Goal: Communication & Community: Answer question/provide support

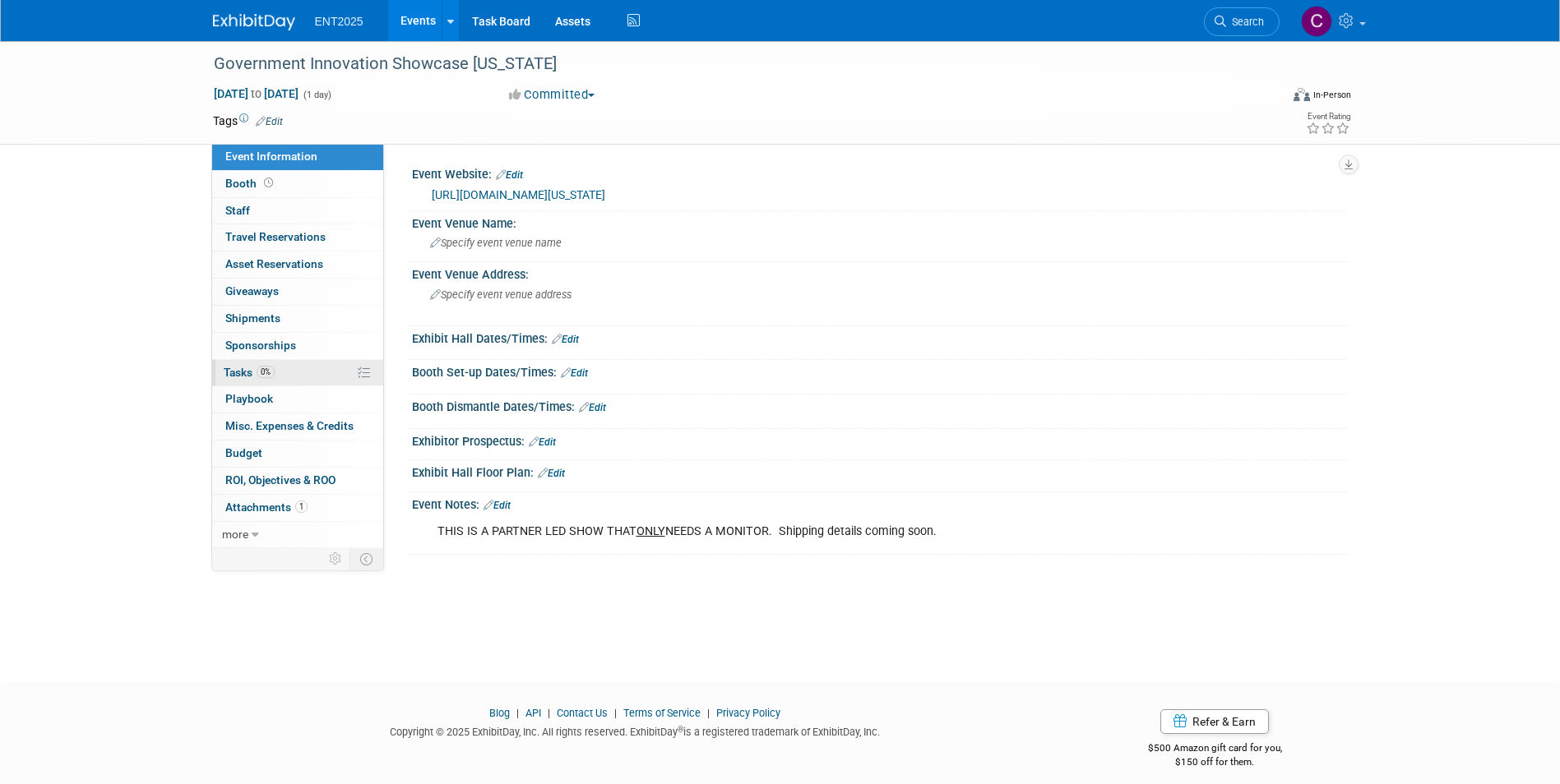
click at [241, 374] on span "Tasks 0%" at bounding box center [249, 372] width 51 height 13
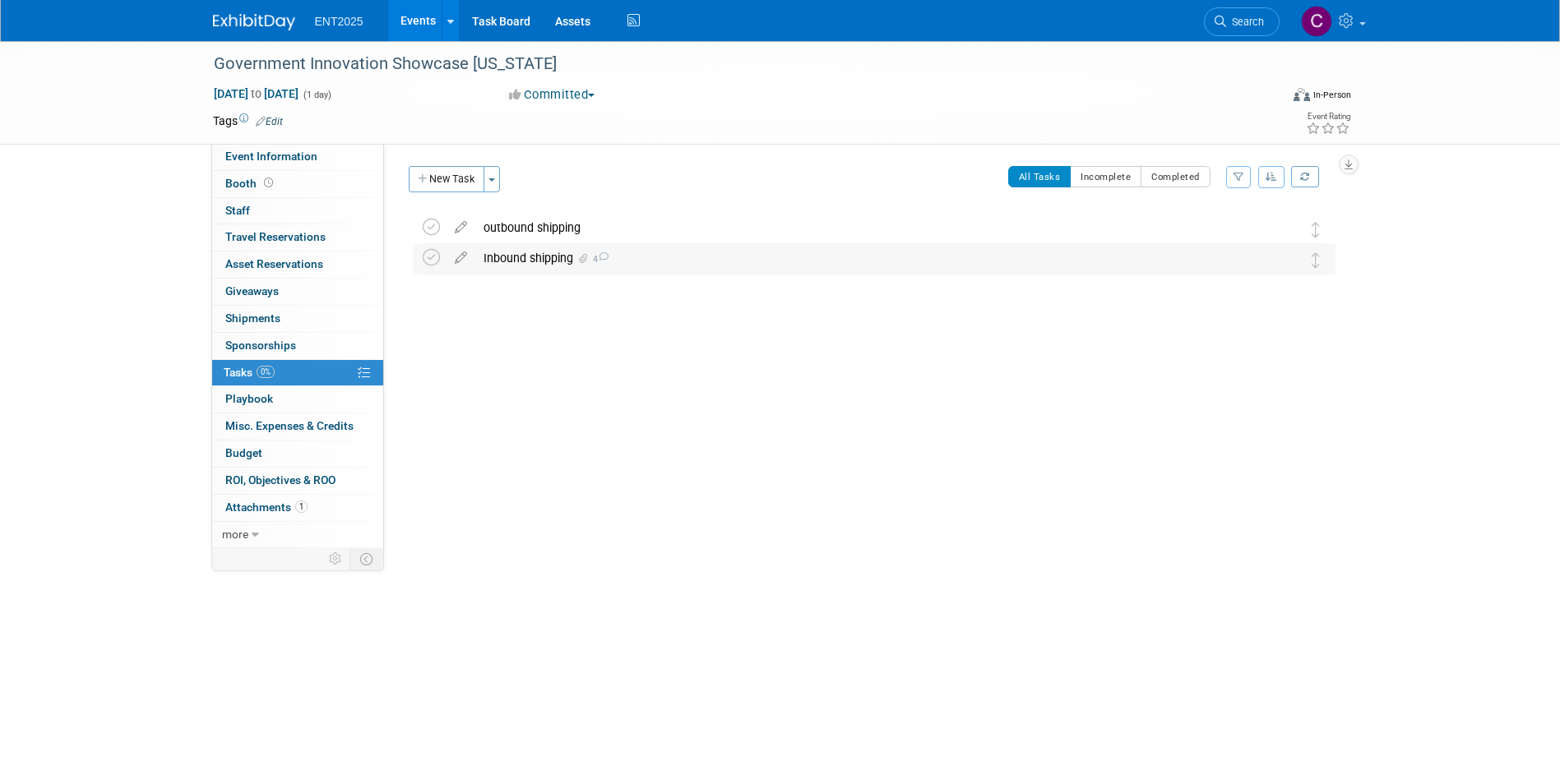
click at [539, 248] on div "Inbound shipping 4" at bounding box center [858, 258] width 766 height 28
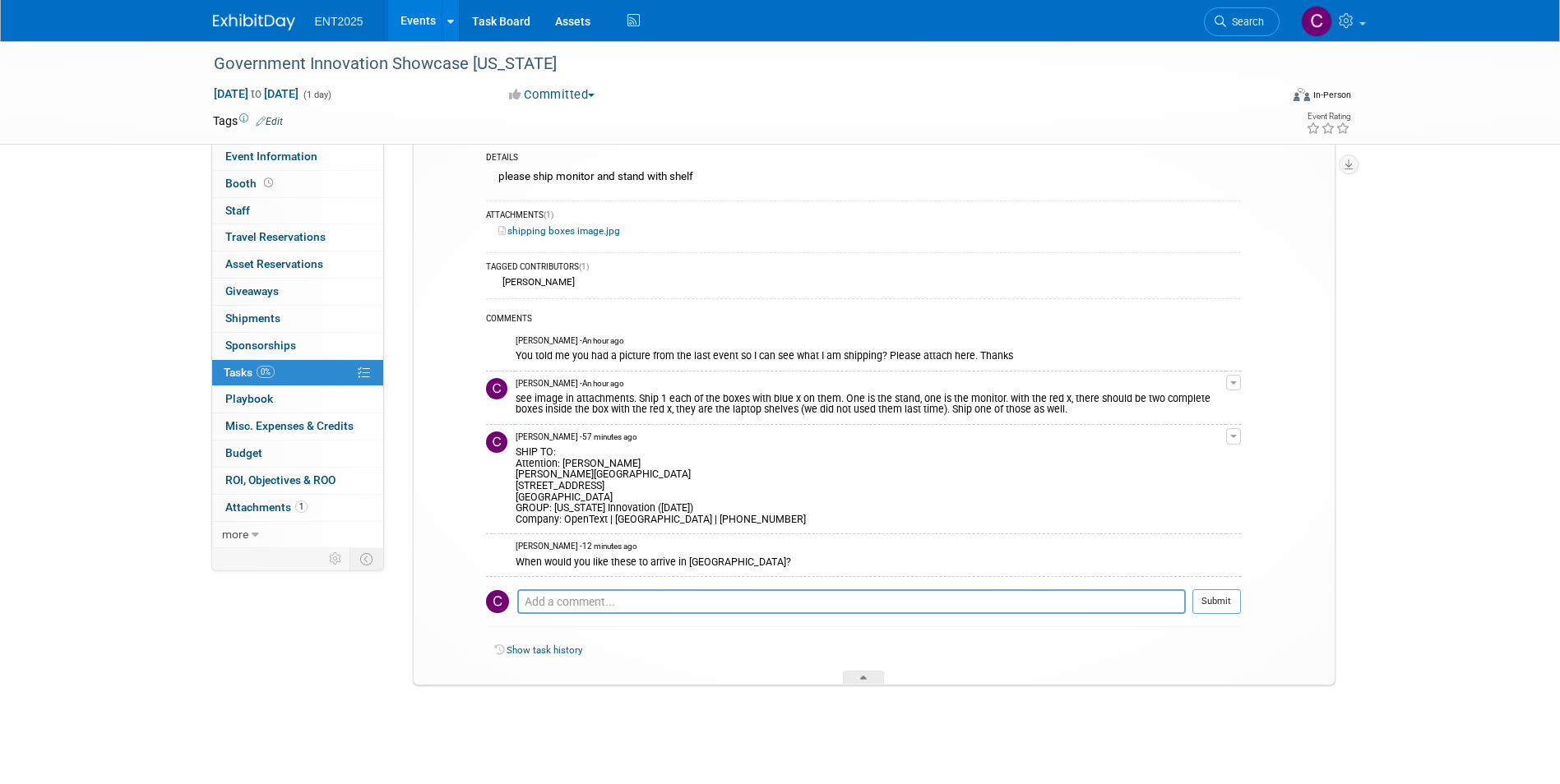
scroll to position [133, 0]
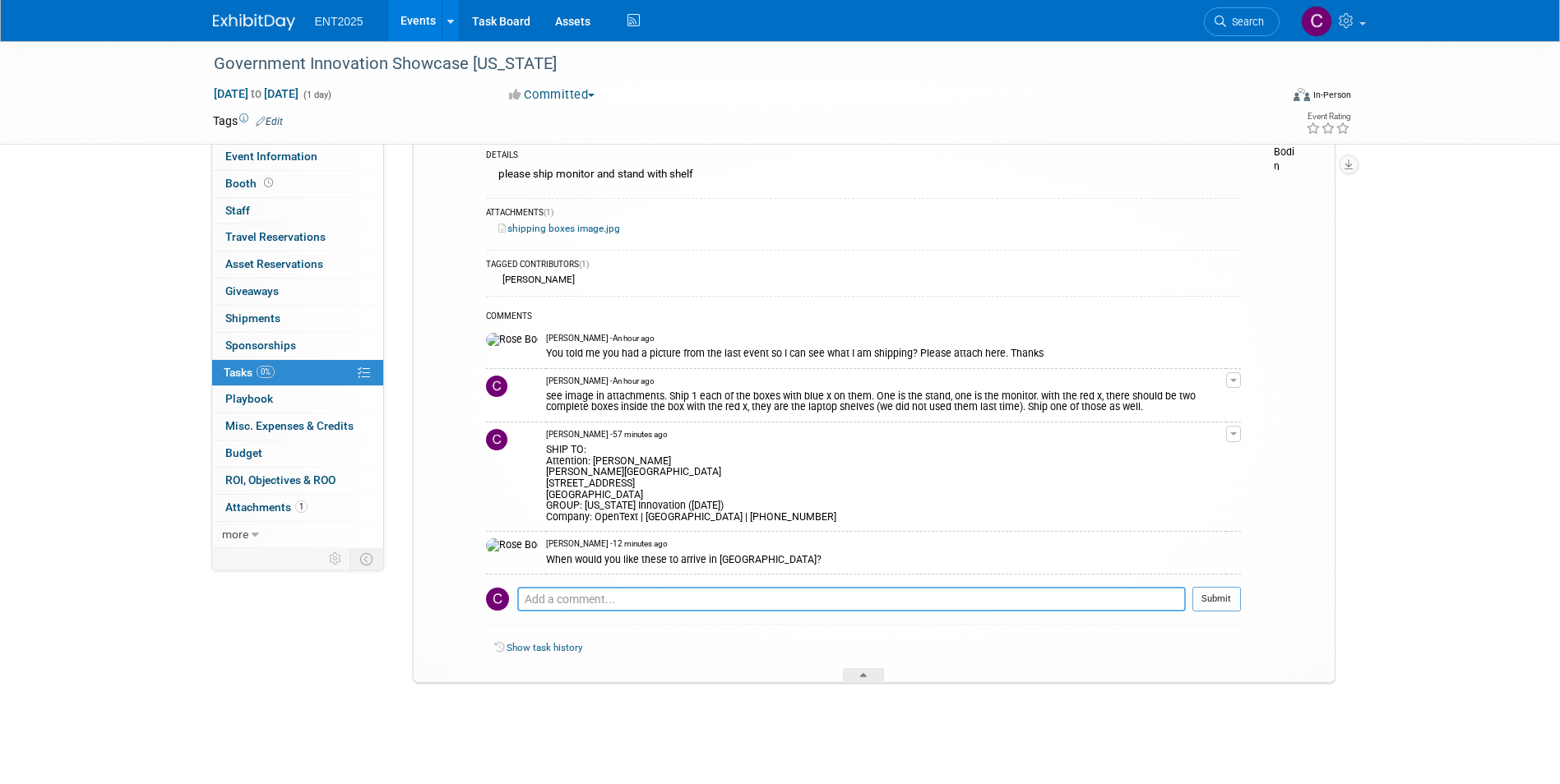
click at [531, 593] on textarea at bounding box center [851, 599] width 668 height 25
paste textarea "Delivery Window: Start: [DATE] End: [DATE] by 3:00PM Note: Early or late delive…"
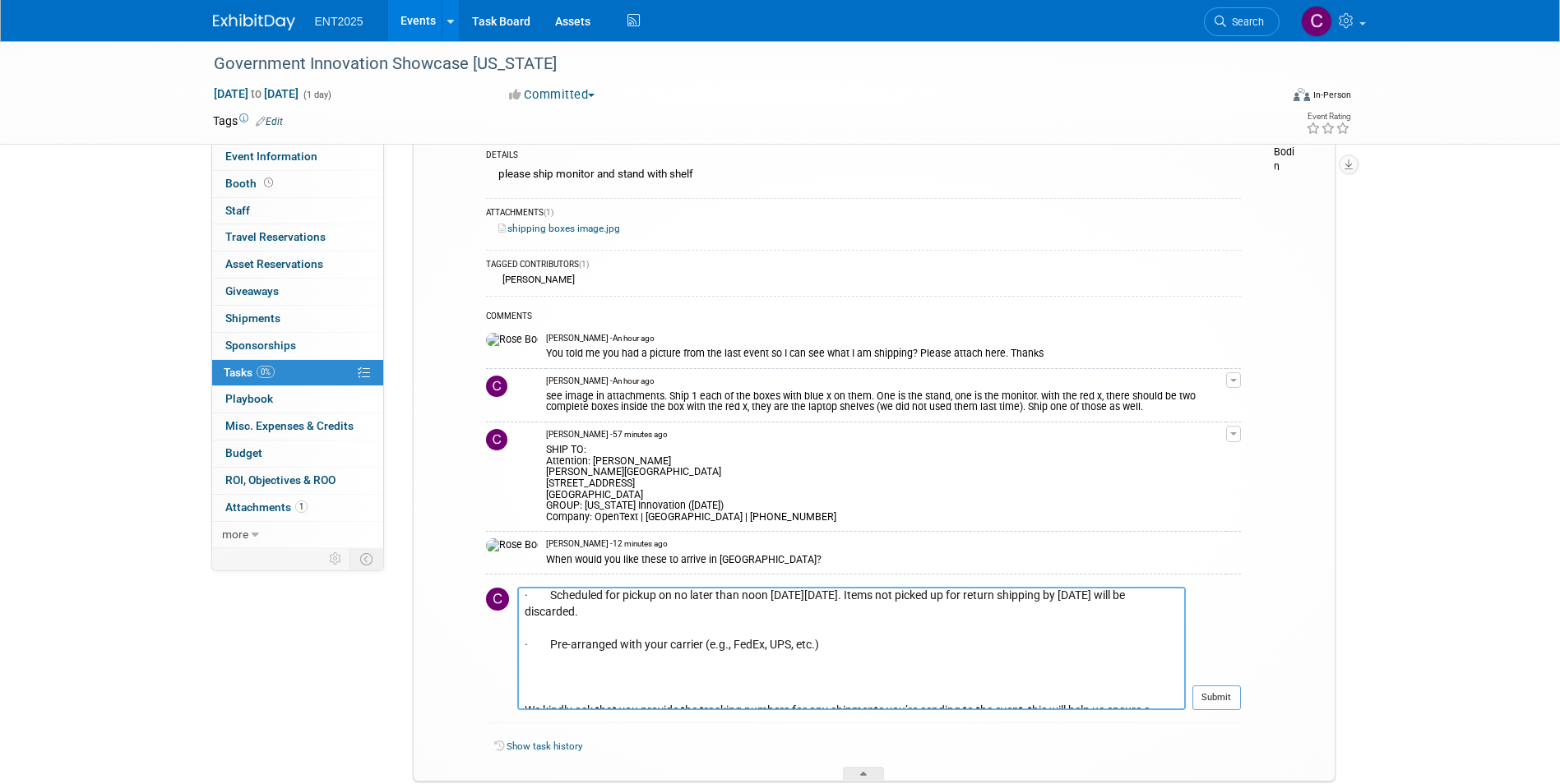
scroll to position [0, 0]
click at [790, 647] on textarea "Delivery Window: Start: [DATE] End: [DATE] by 3:00PM Note: Early or late delive…" at bounding box center [851, 648] width 668 height 123
drag, startPoint x: 525, startPoint y: 678, endPoint x: 769, endPoint y: 691, distance: 244.3
click at [769, 691] on textarea "Delivery Window: Start: [DATE] End: [DATE] by 3:00PM Note: Early or late delive…" at bounding box center [851, 648] width 668 height 123
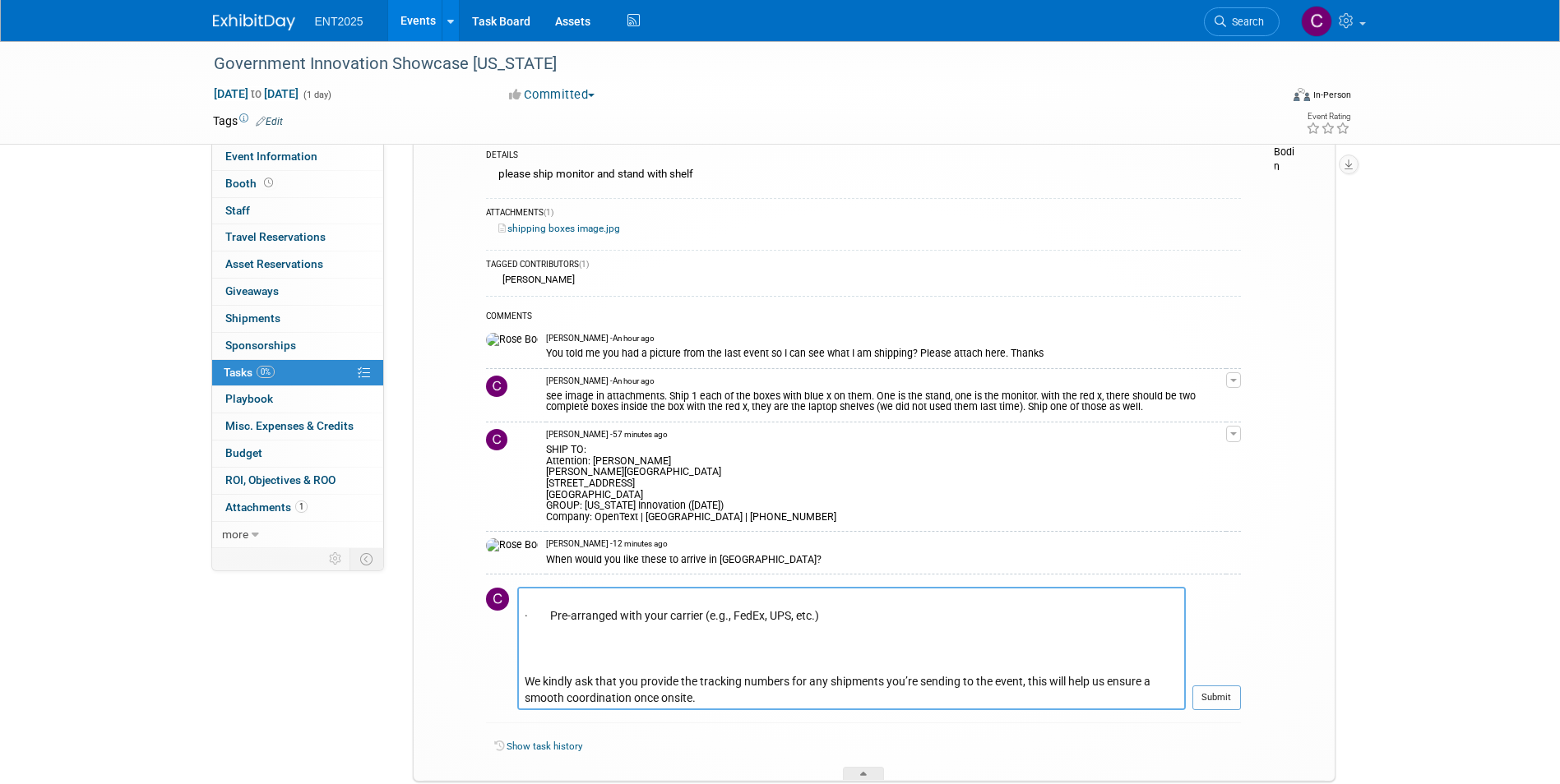
scroll to position [232, 0]
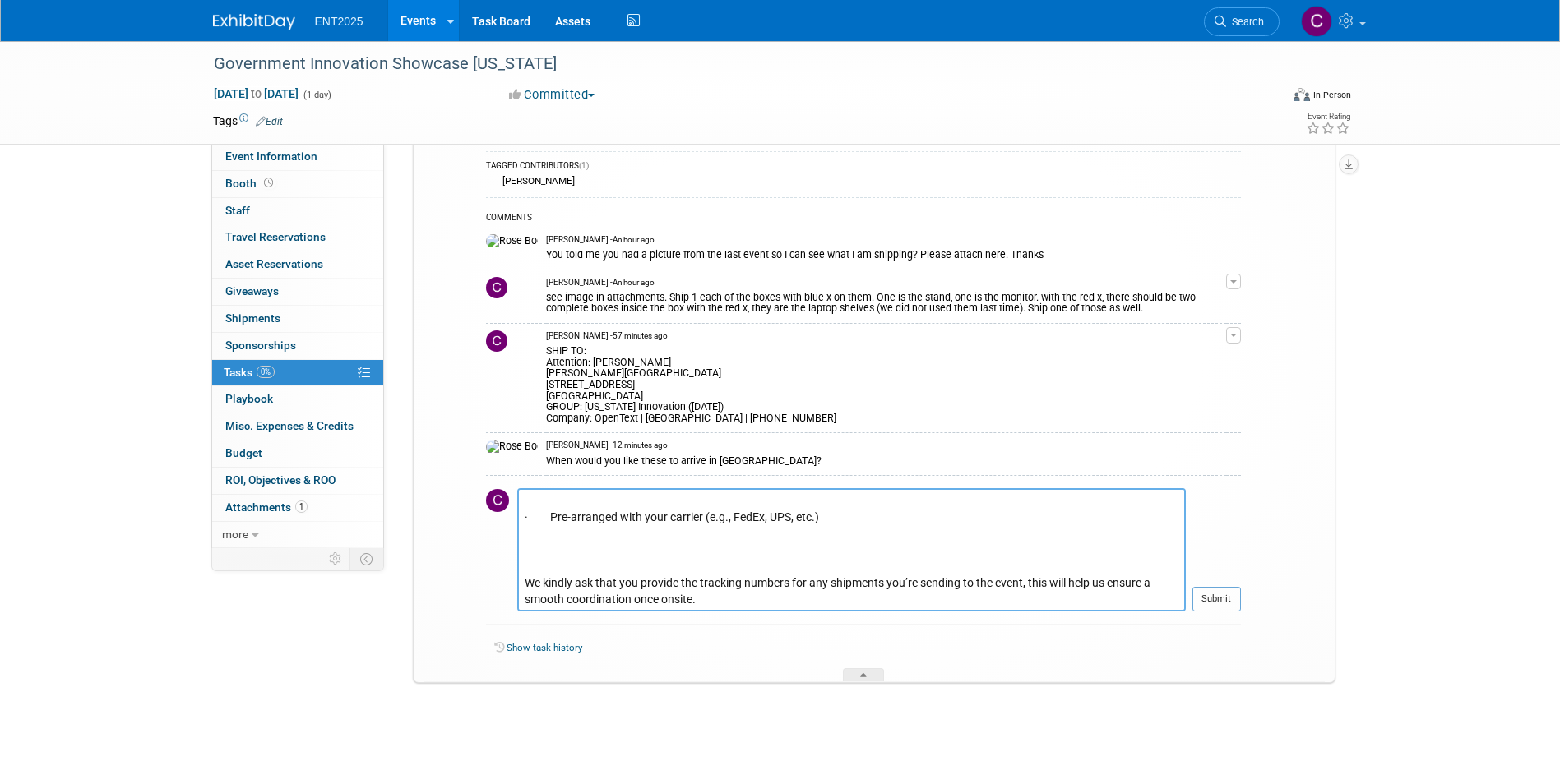
drag, startPoint x: 519, startPoint y: 679, endPoint x: 1296, endPoint y: 826, distance: 790.8
click at [1296, 552] on html "ENT2025 Events Add Event Bulk Upload Events Shareable Event Boards Recently Vie…" at bounding box center [780, 160] width 1560 height 784
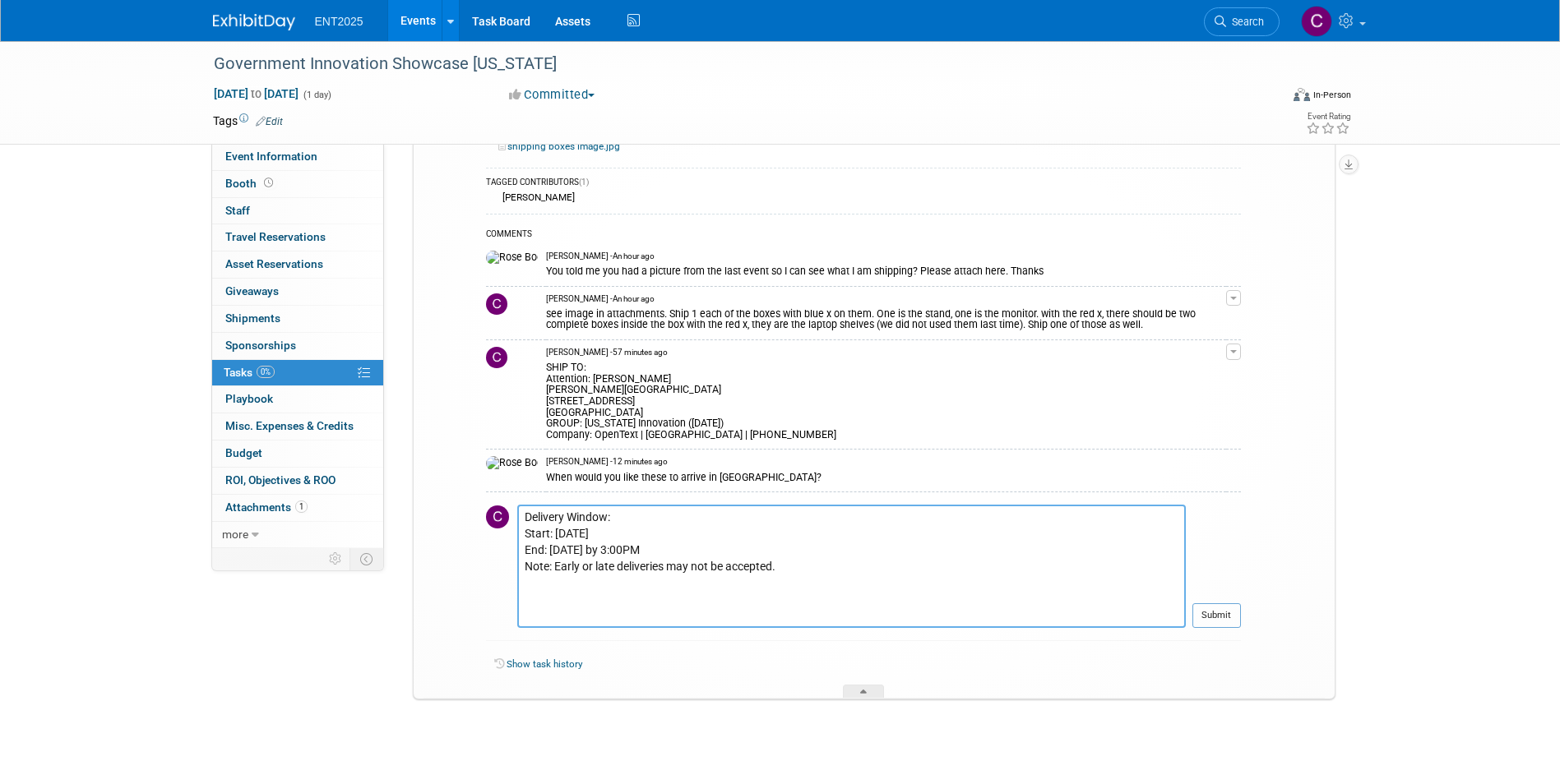
scroll to position [0, 0]
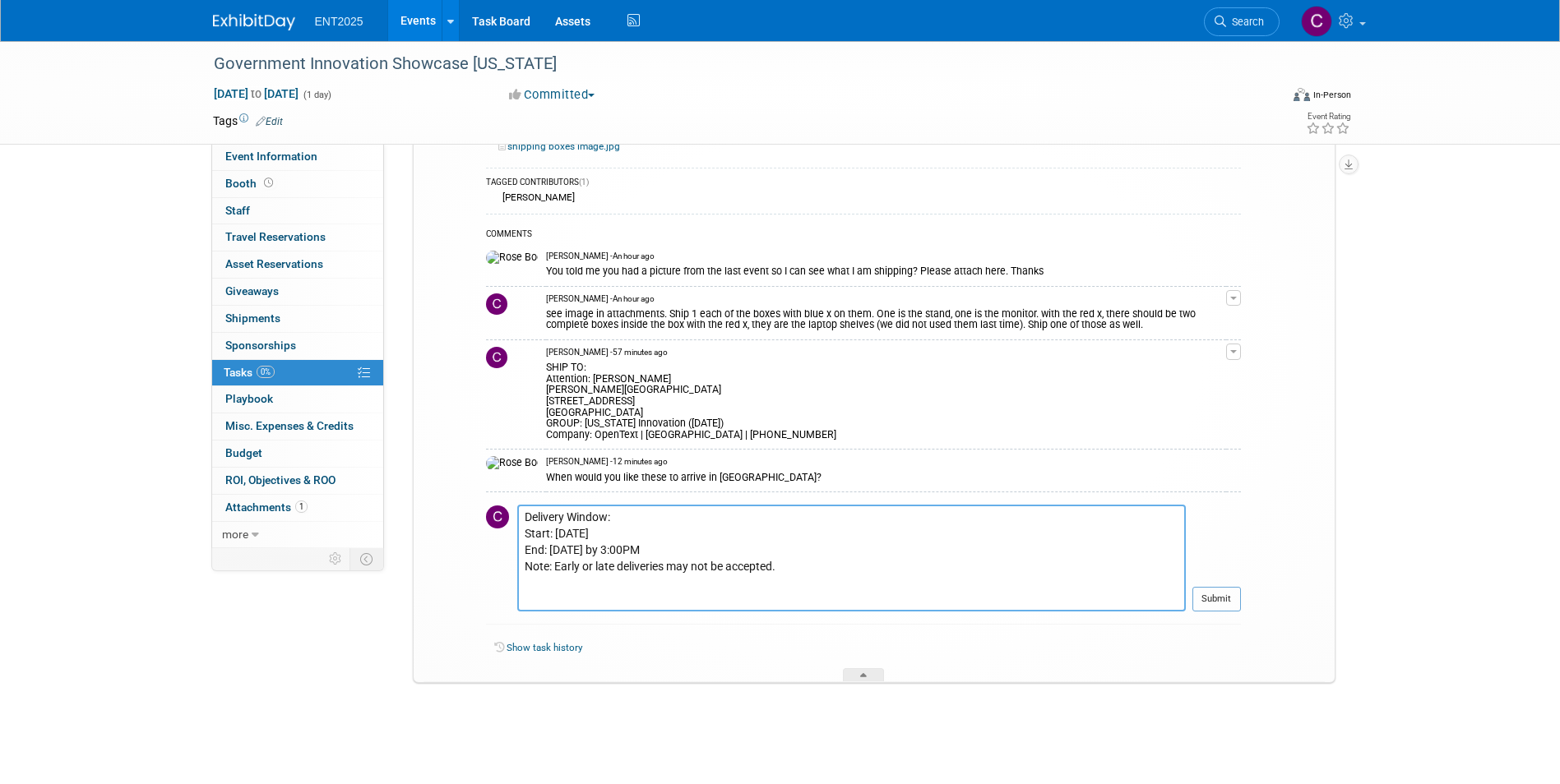
type textarea "Delivery Window: Start: [DATE] End: [DATE] by 3:00PM Note: Early or late delive…"
click at [237, 372] on span "Tasks 0%" at bounding box center [249, 372] width 51 height 13
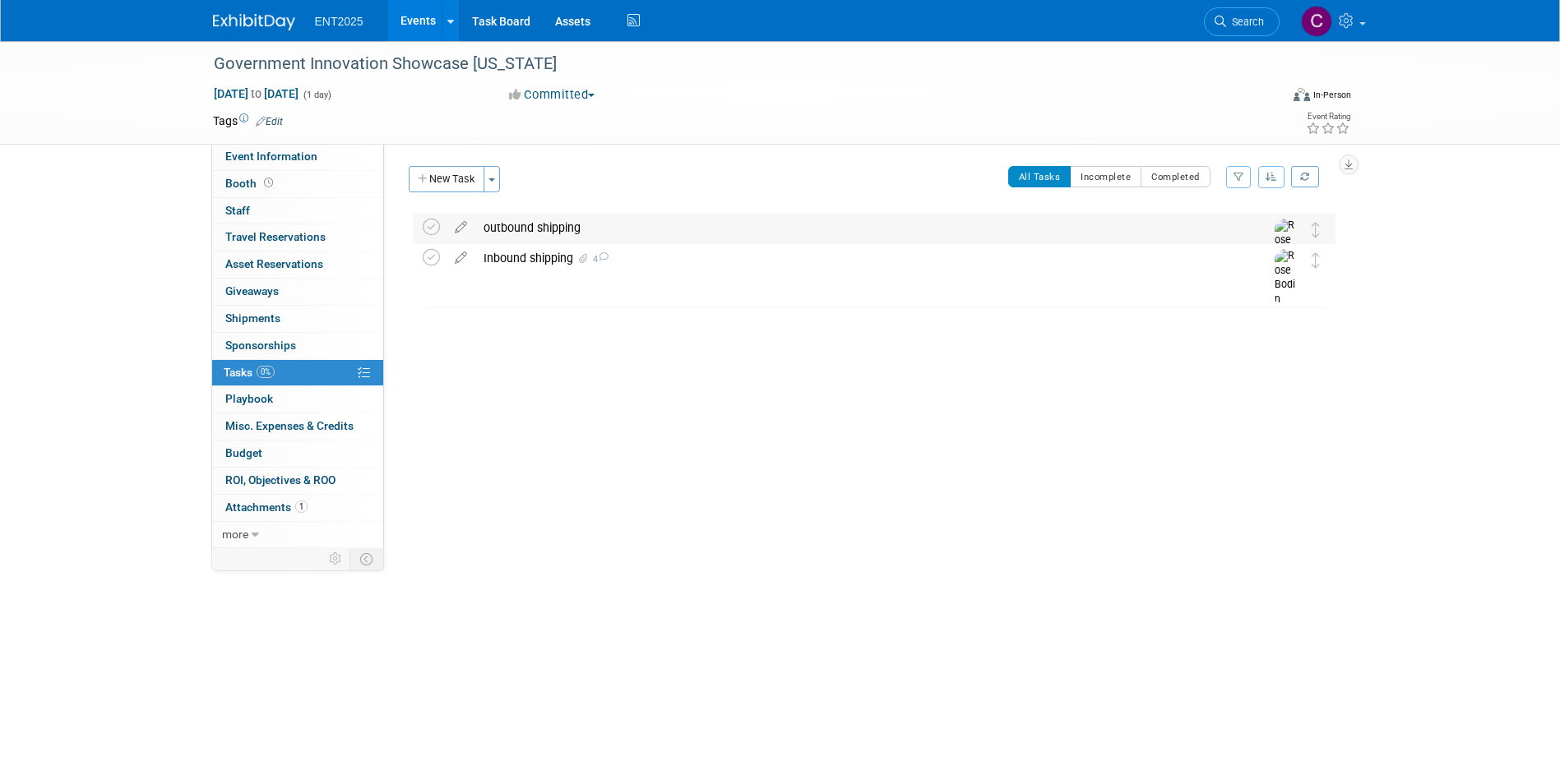
click at [493, 221] on div "outbound shipping" at bounding box center [858, 228] width 766 height 28
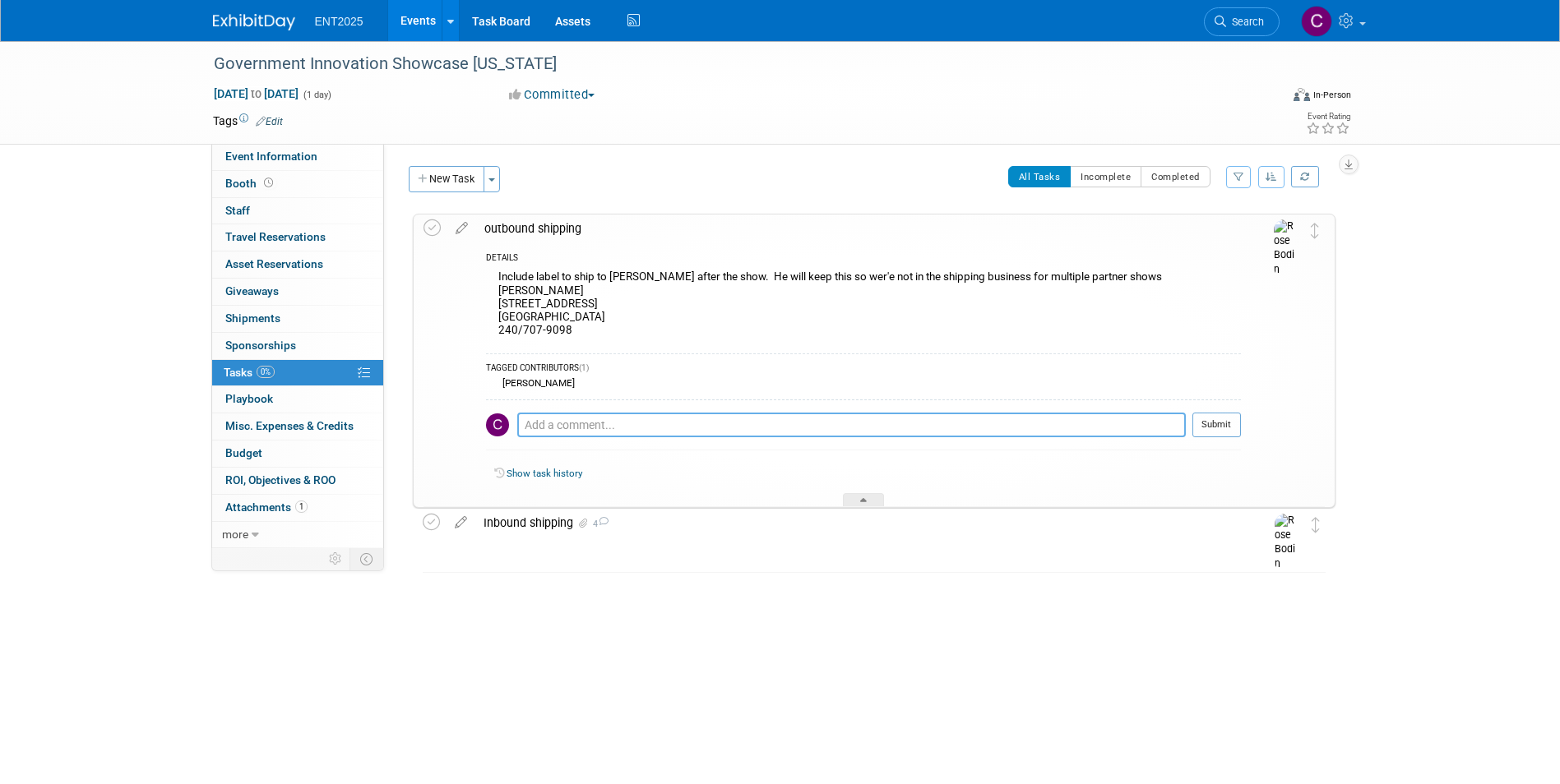
click at [539, 433] on textarea at bounding box center [851, 425] width 668 height 25
click at [533, 424] on textarea at bounding box center [851, 425] width 668 height 25
paste textarea "All return shipments must be: · Properly packed and labeled with return shippin…"
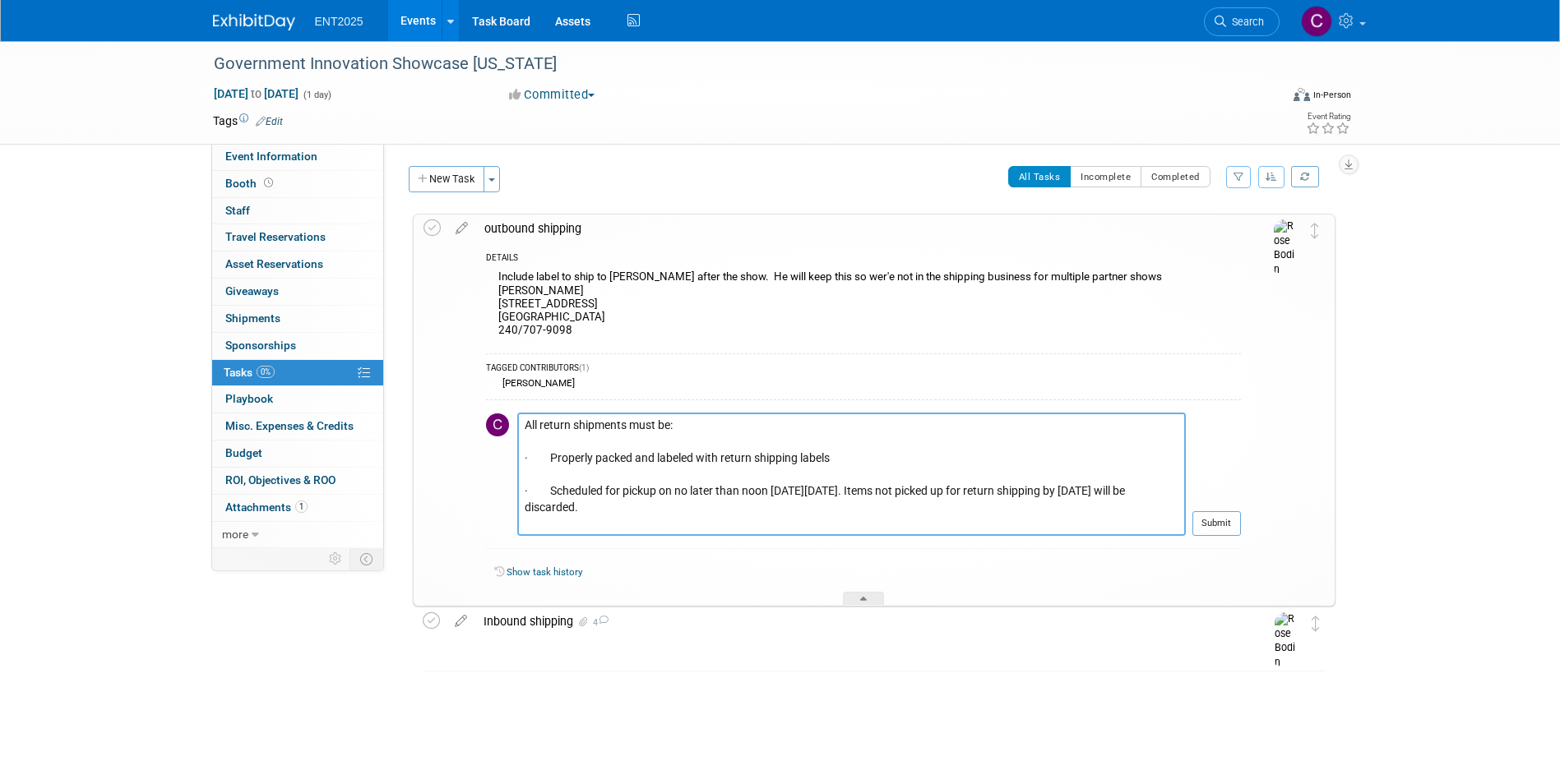
drag, startPoint x: 841, startPoint y: 458, endPoint x: 649, endPoint y: 445, distance: 192.4
click at [527, 443] on textarea "All return shipments must be: · Properly packed and labeled with return shippin…" at bounding box center [851, 474] width 668 height 123
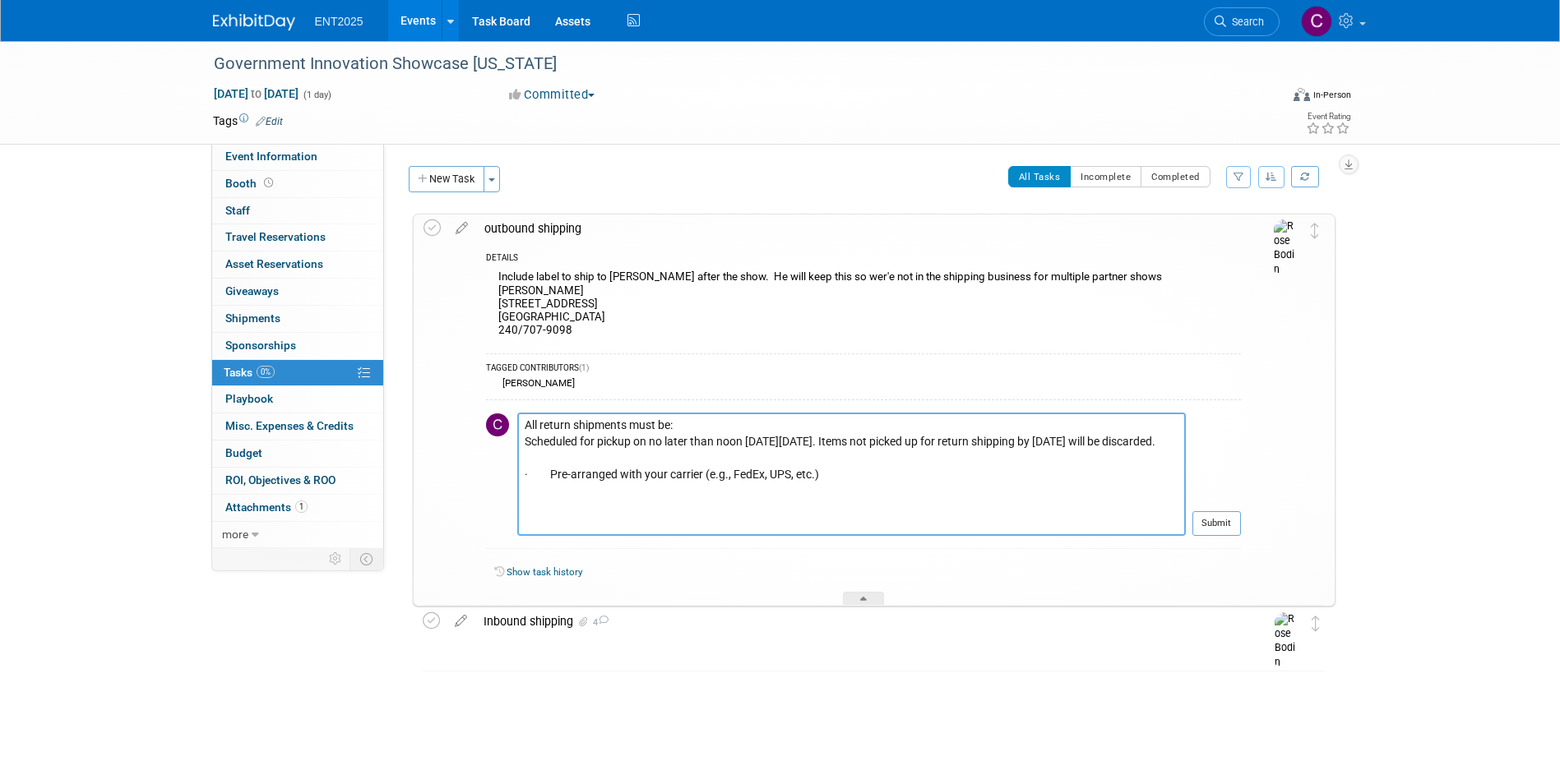
click at [639, 464] on textarea "All return shipments must be: Scheduled for pickup on no later than noon [DATE]…" at bounding box center [851, 474] width 668 height 123
click at [547, 484] on textarea "All return shipments must be: Scheduled for pickup on no later than noon [DATE]…" at bounding box center [851, 474] width 668 height 123
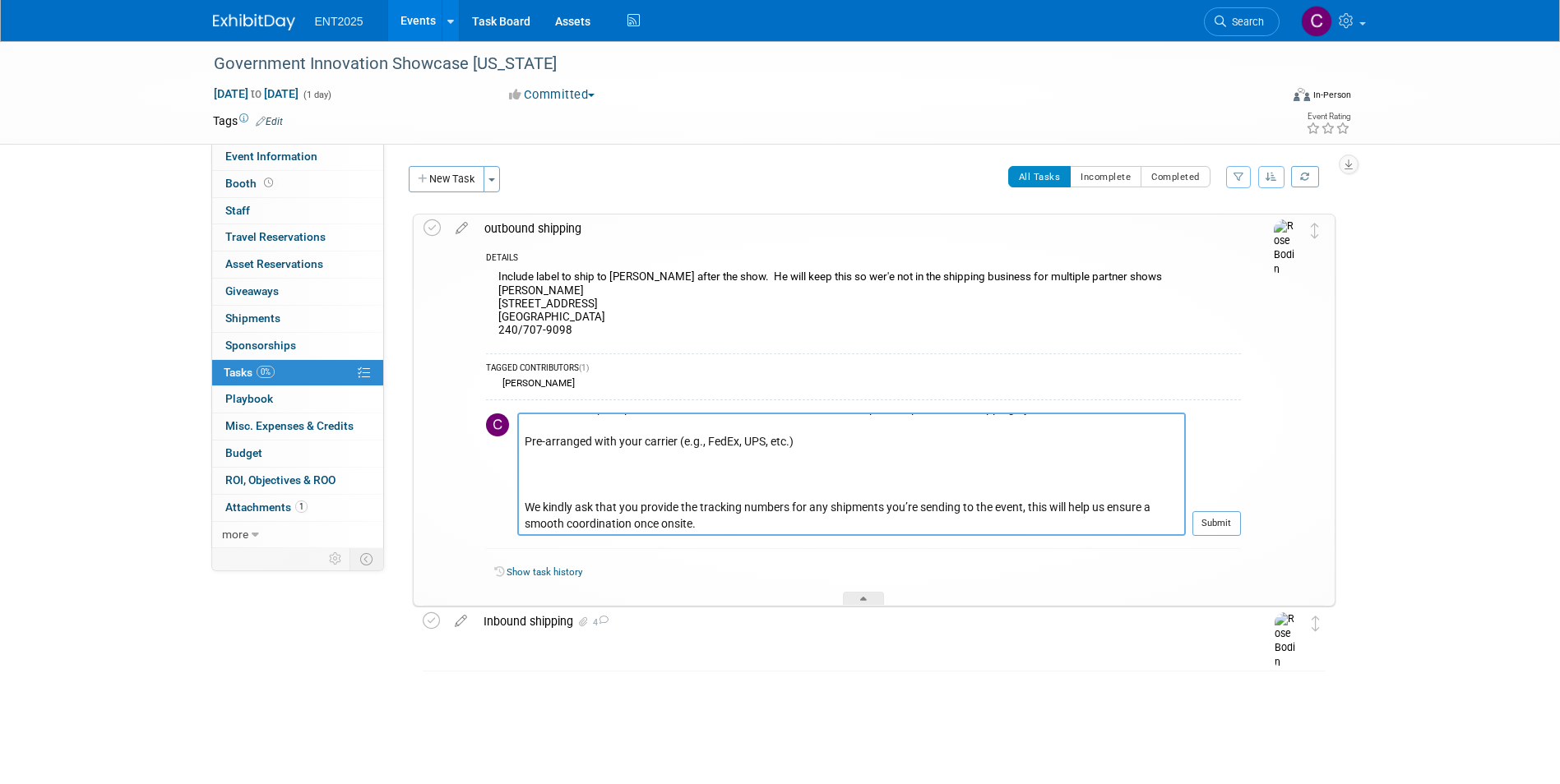
drag, startPoint x: 728, startPoint y: 508, endPoint x: 519, endPoint y: 446, distance: 218.0
click at [519, 446] on textarea "All return shipments must be: Scheduled for pickup on no later than noon [DATE]…" at bounding box center [851, 474] width 668 height 123
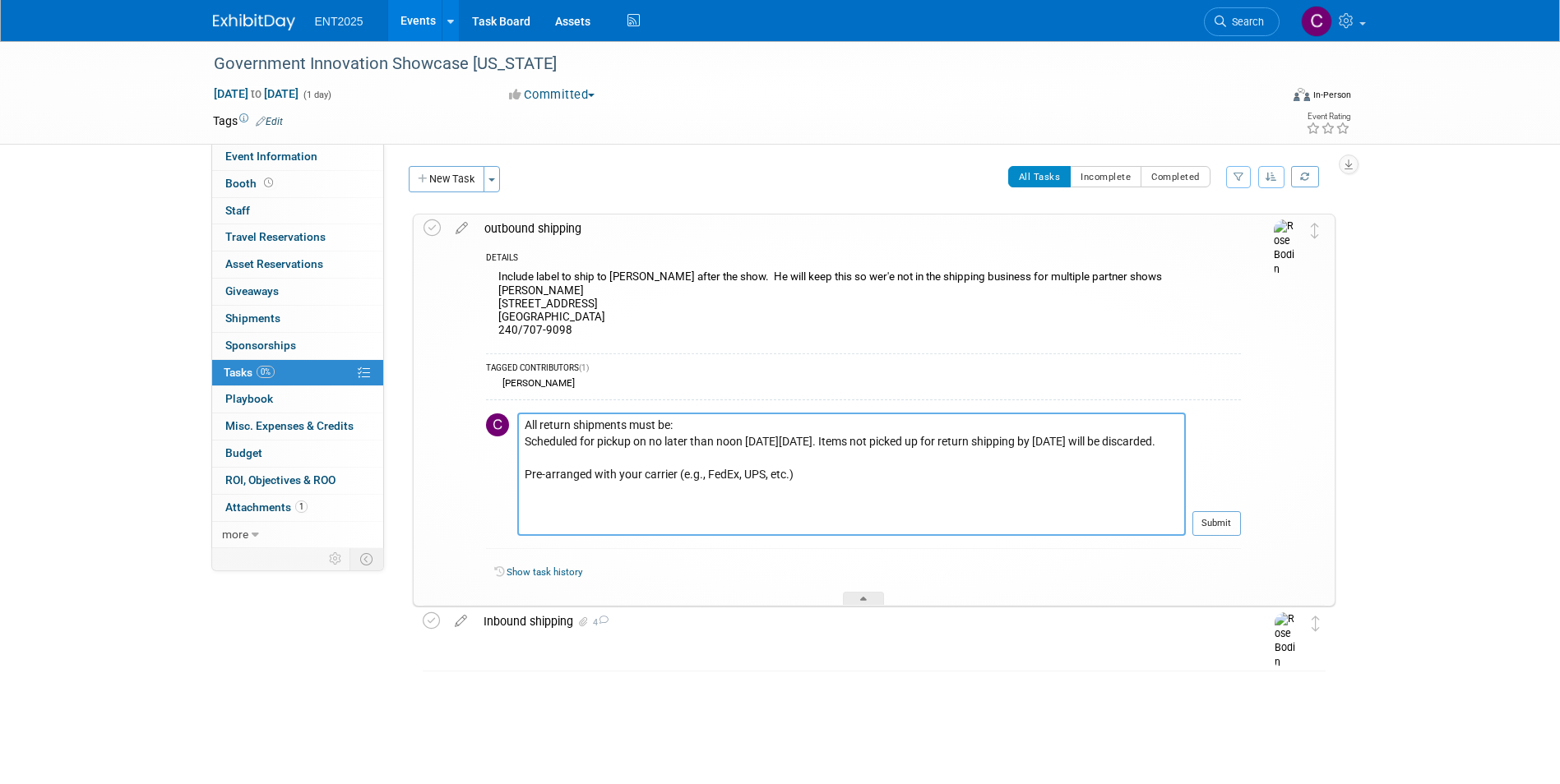
scroll to position [0, 0]
type textarea "All return shipments must be: Scheduled for pickup on no later than noon [DATE]…"
click at [1224, 531] on button "Submit" at bounding box center [1216, 523] width 48 height 25
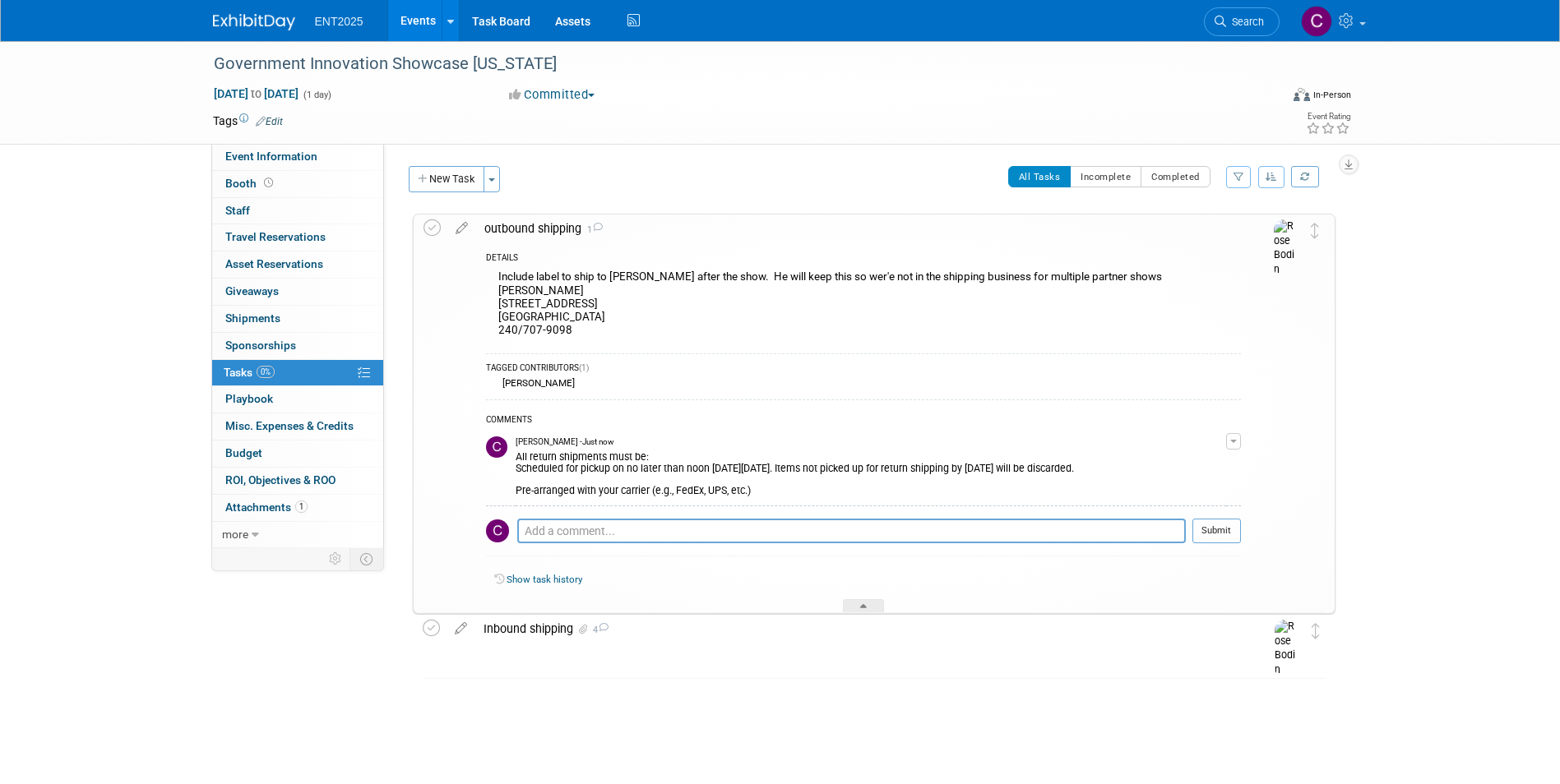
click at [530, 229] on div "outbound shipping 1" at bounding box center [858, 228] width 765 height 28
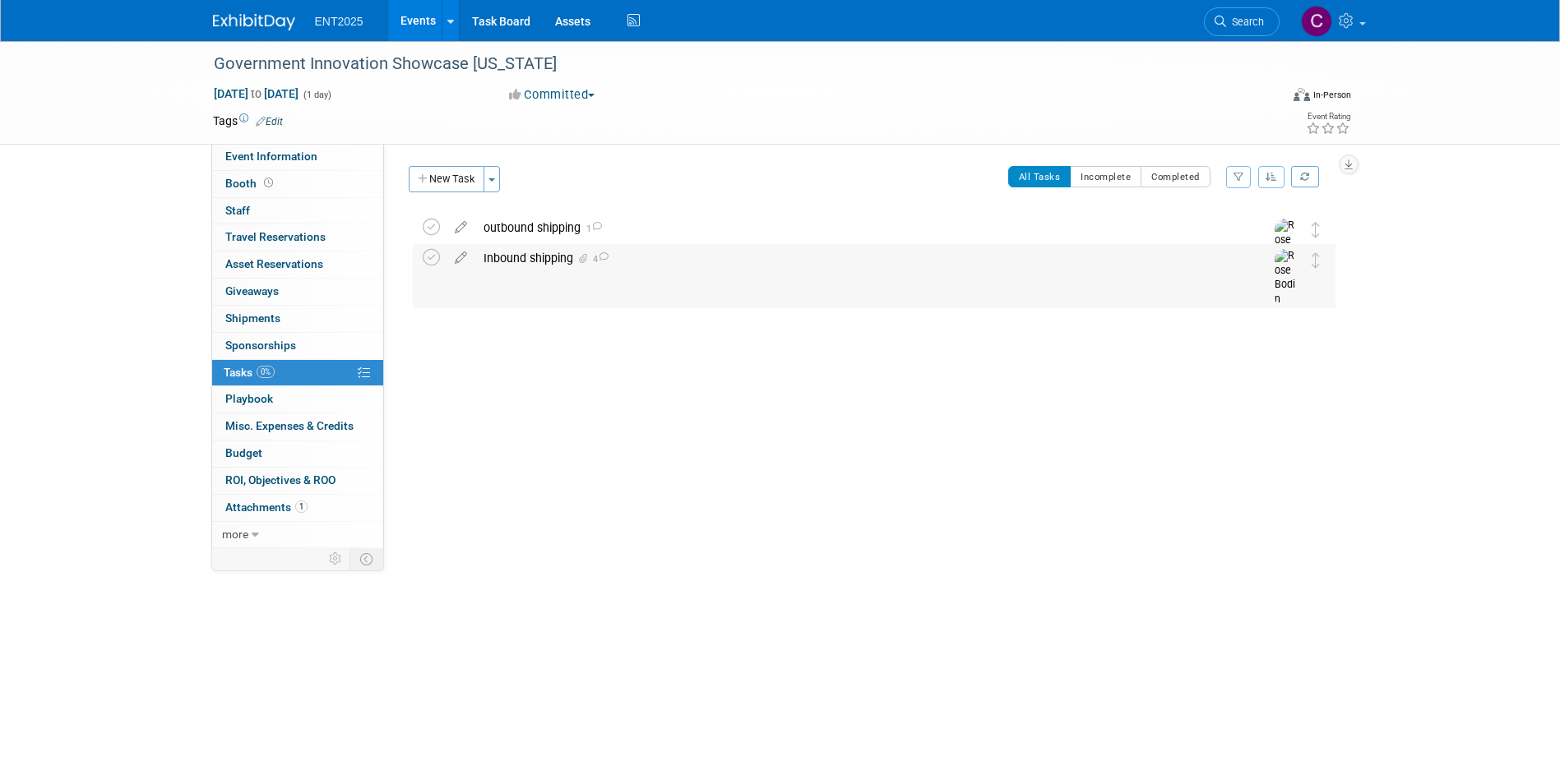
click at [522, 254] on div "Inbound shipping 4" at bounding box center [858, 258] width 766 height 28
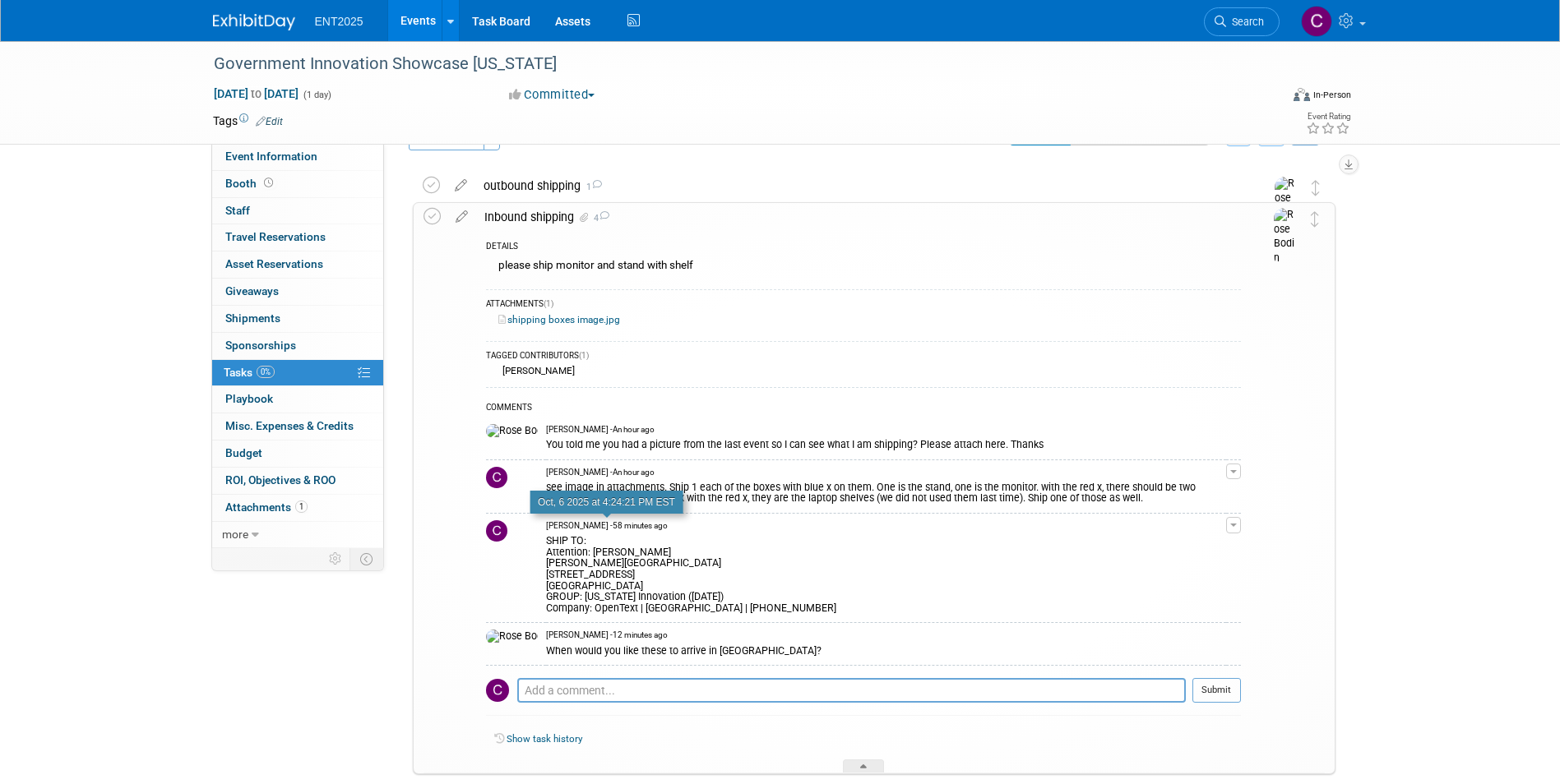
scroll to position [133, 0]
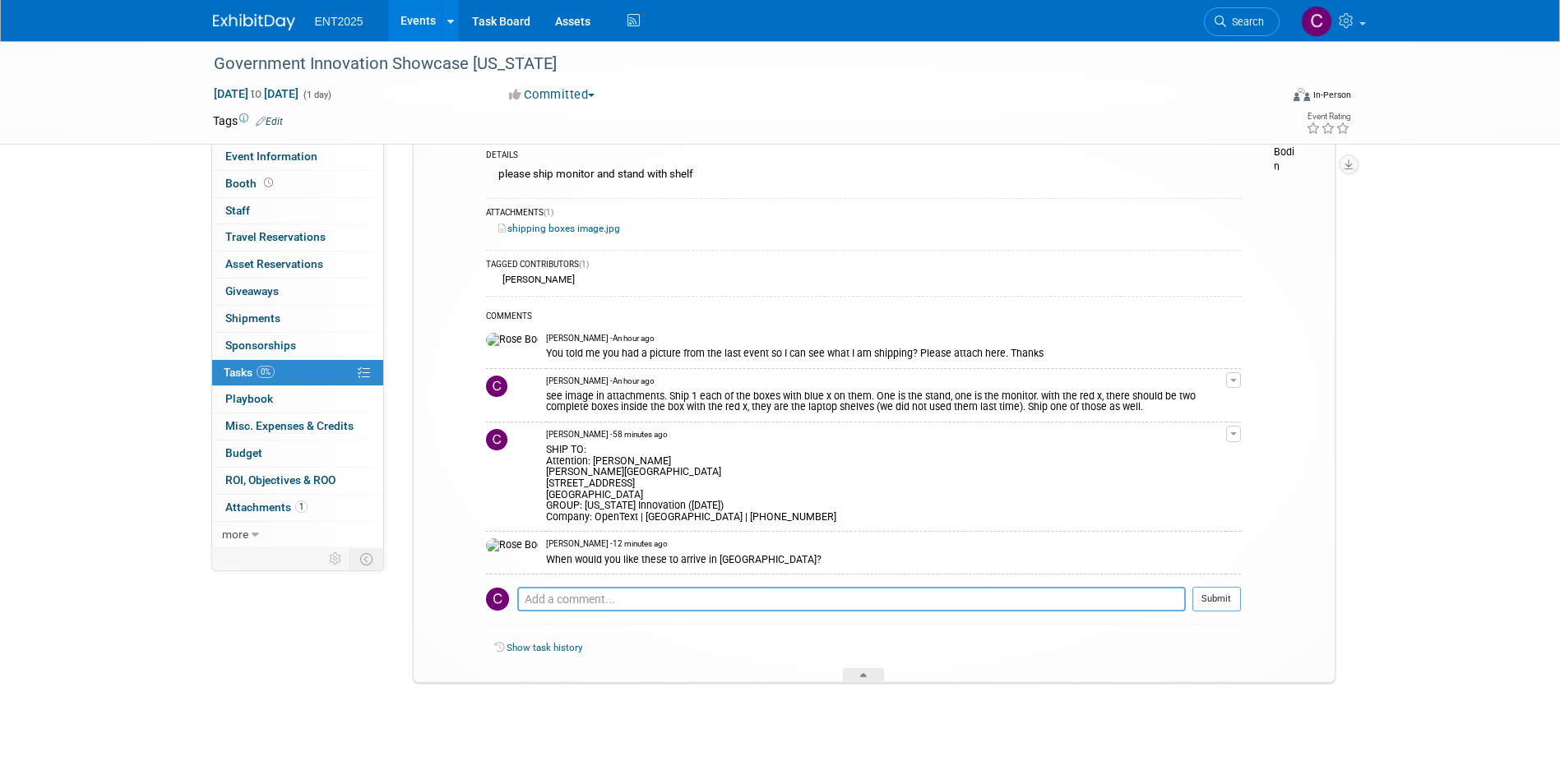
click at [590, 594] on textarea at bounding box center [851, 599] width 668 height 25
paste textarea "All return shipments must be: · Properly packed and labeled with return shippin…"
type textarea "All return shipments must be: · Properly packed and labeled with return shippin…"
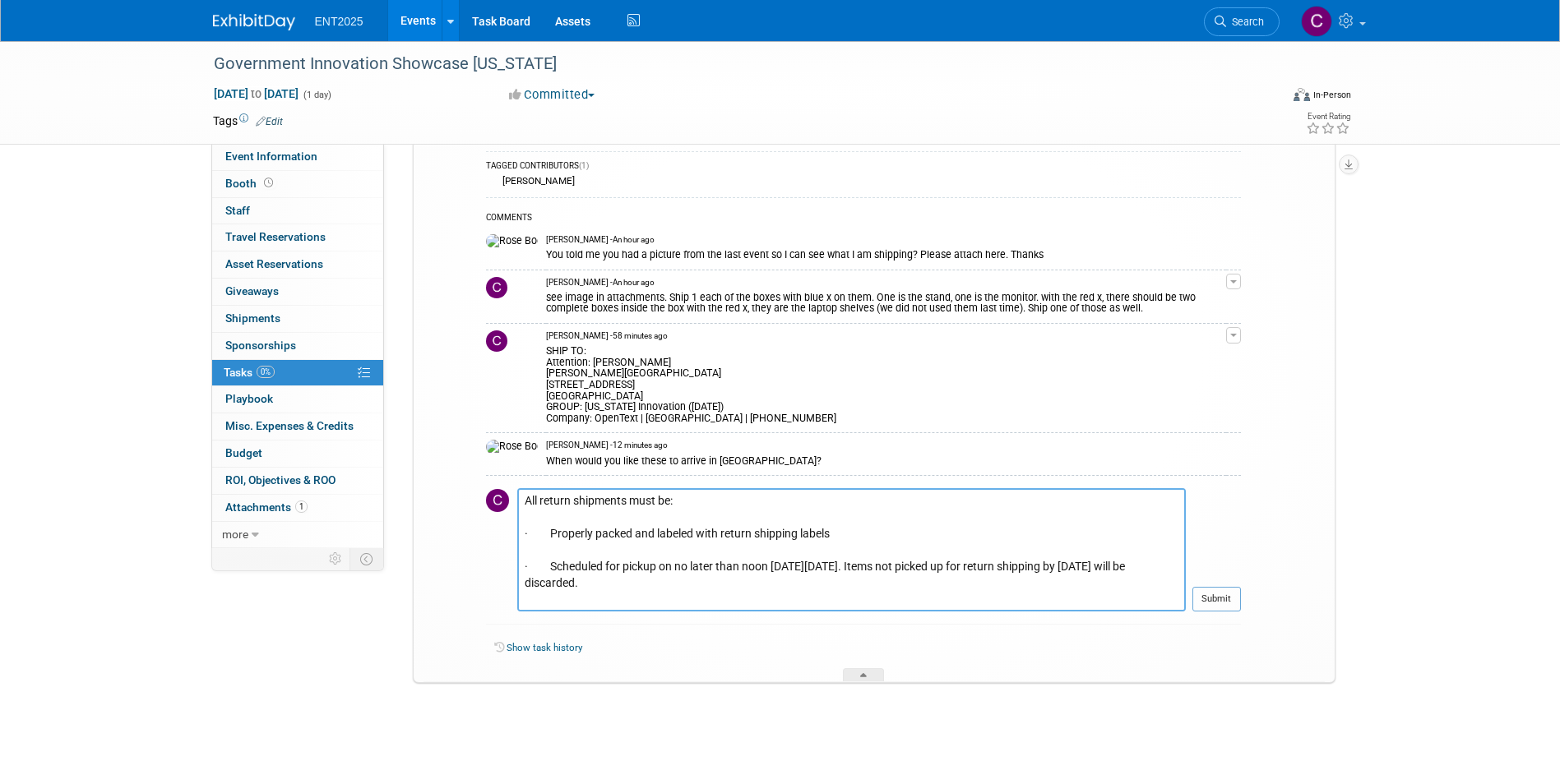
scroll to position [131, 0]
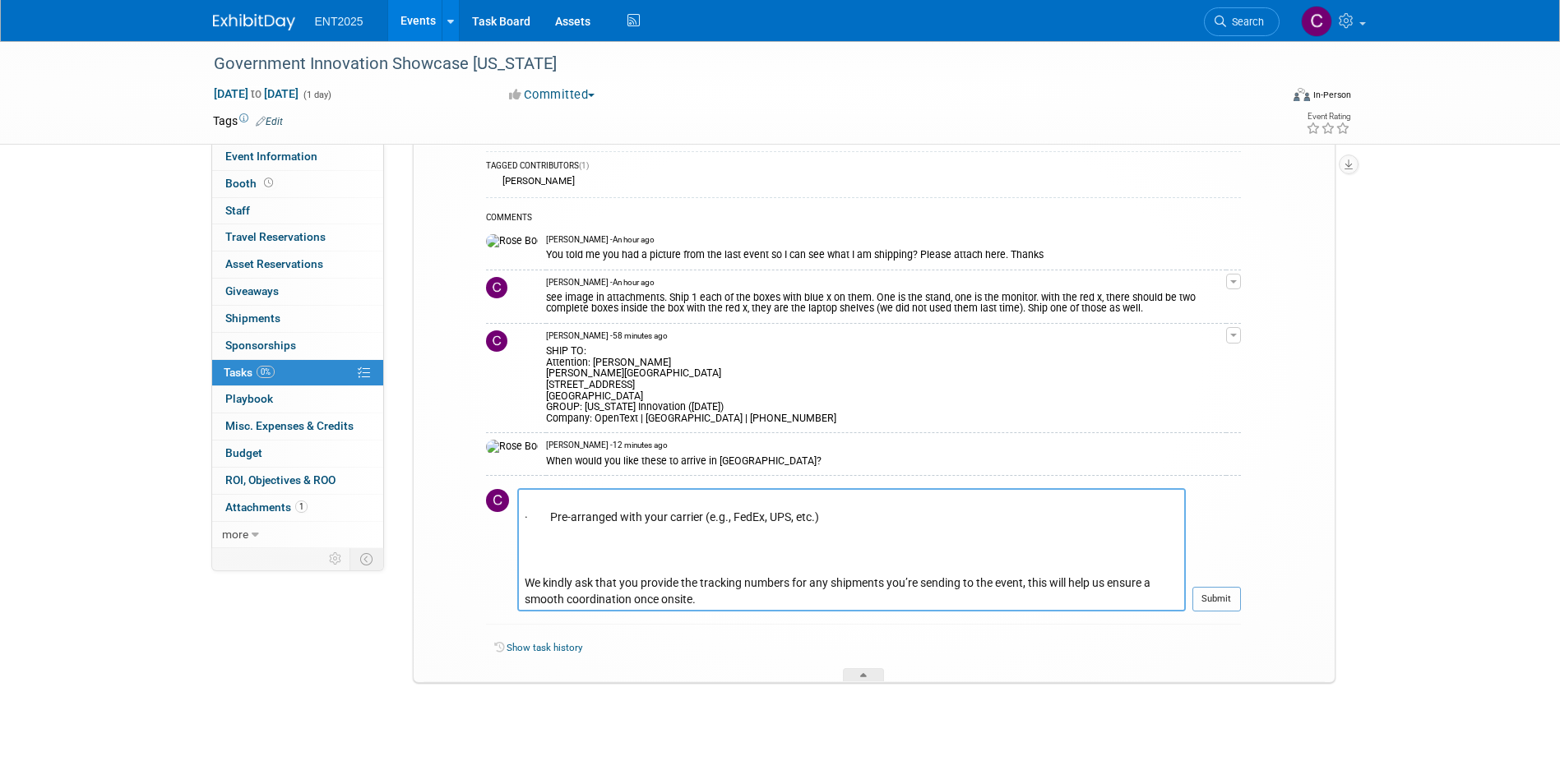
drag, startPoint x: 526, startPoint y: 503, endPoint x: 1574, endPoint y: 826, distance: 1096.6
click at [1559, 552] on html "ENT2025 Events Add Event Bulk Upload Events Shareable Event Boards Recently Vie…" at bounding box center [780, 160] width 1560 height 784
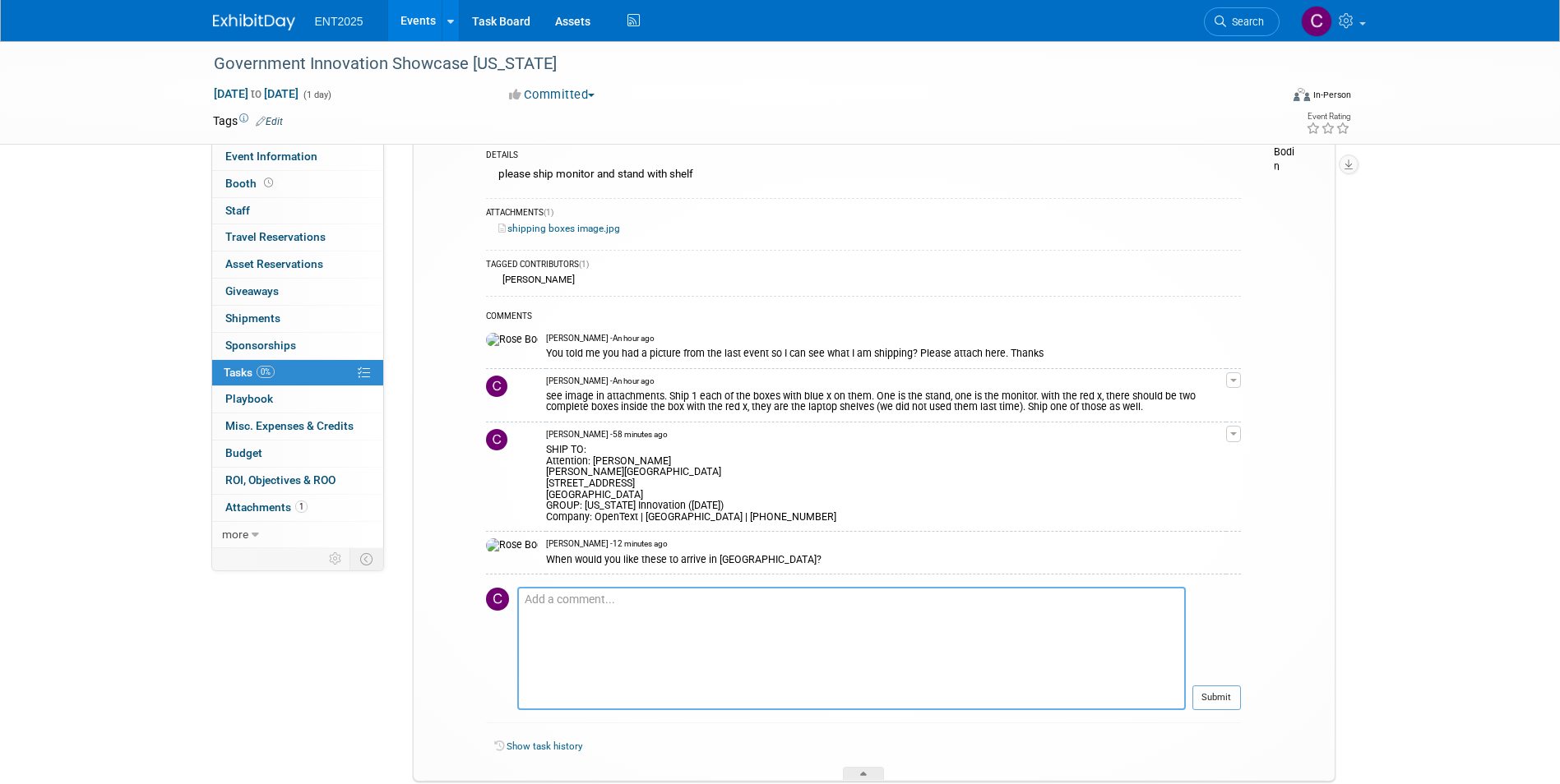
scroll to position [0, 0]
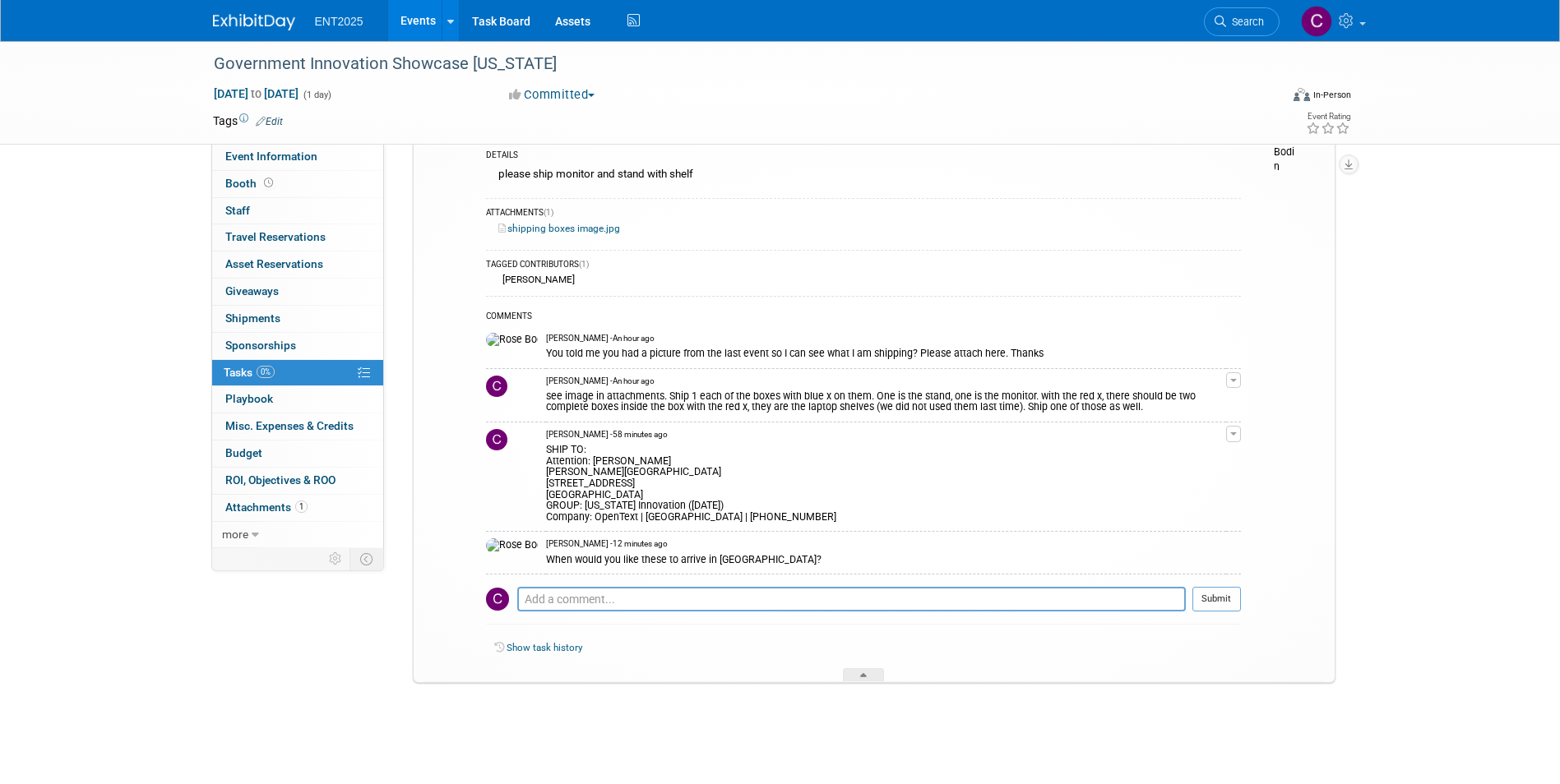
click at [801, 546] on div "[PERSON_NAME] - 12 minutes ago" at bounding box center [885, 544] width 680 height 11
click at [780, 552] on div "When would you like these to arrive in [GEOGRAPHIC_DATA]?" at bounding box center [885, 558] width 680 height 16
click at [539, 598] on textarea at bounding box center [851, 599] width 668 height 25
paste textarea "Delivery Window: Start: [DATE] End: [DATE] by 3:00PM Note: Early or late delive…"
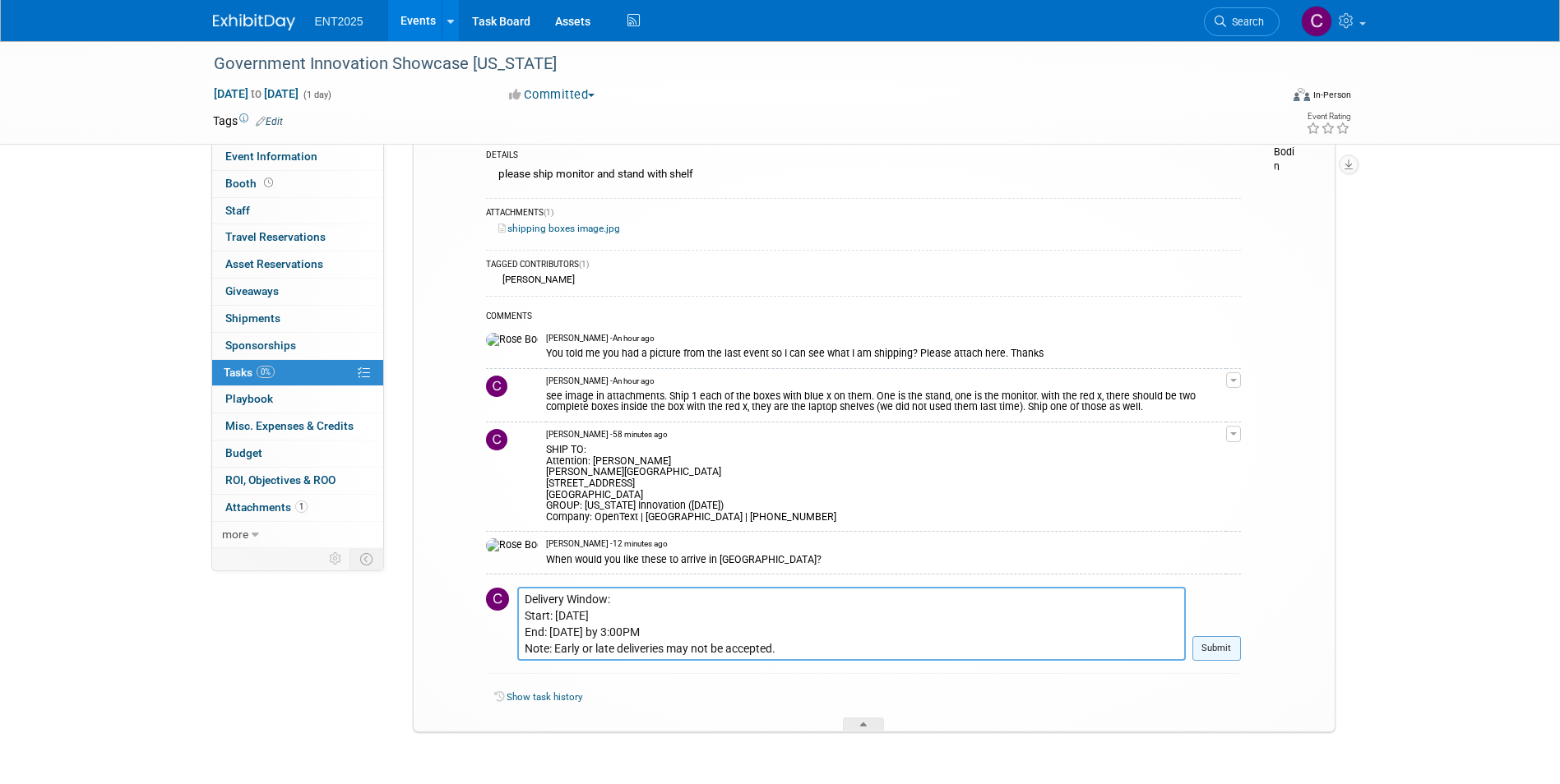
type textarea "Delivery Window: Start: [DATE] End: [DATE] by 3:00PM Note: Early or late delive…"
click at [1225, 650] on button "Submit" at bounding box center [1216, 648] width 48 height 25
